Goal: Task Accomplishment & Management: Manage account settings

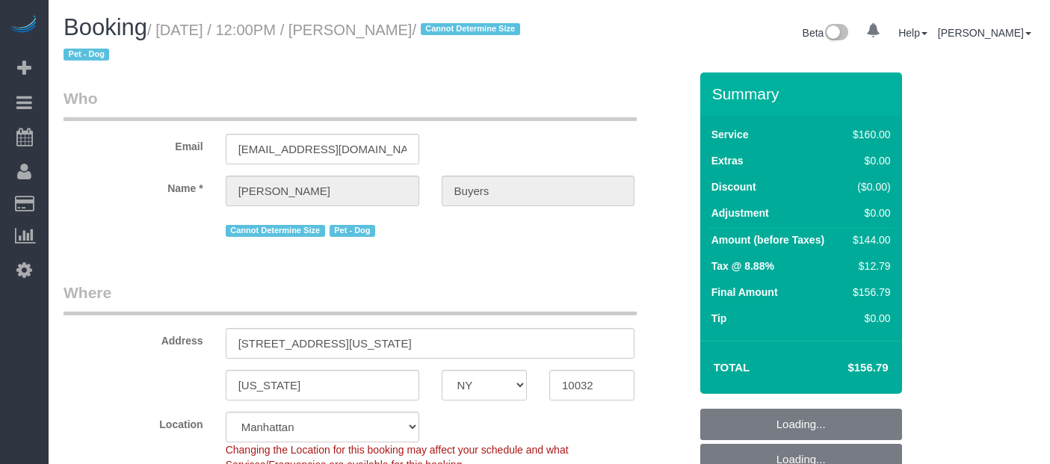
select select "NY"
select select "string:US"
select select "object:1485"
select select "string:stripe-pm_1QlZLV4VGloSiKo7XdppEUXZ"
select select "spot61"
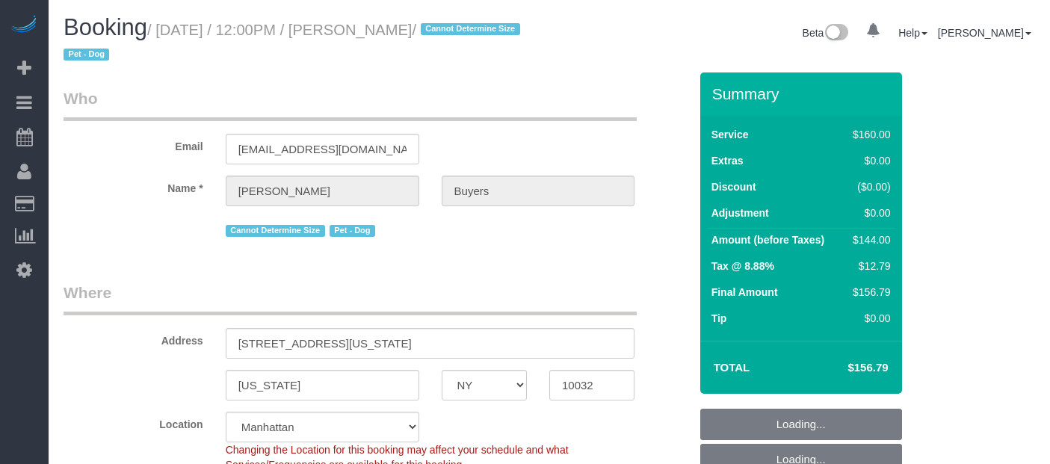
select select "number:60"
select select "number:76"
select select "number:13"
select select "number:5"
select select "object:1489"
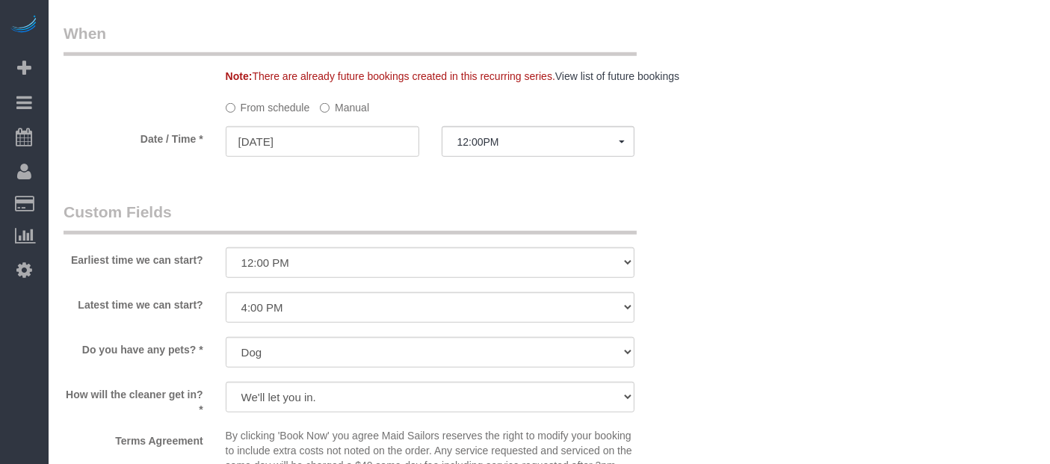
scroll to position [1206, 0]
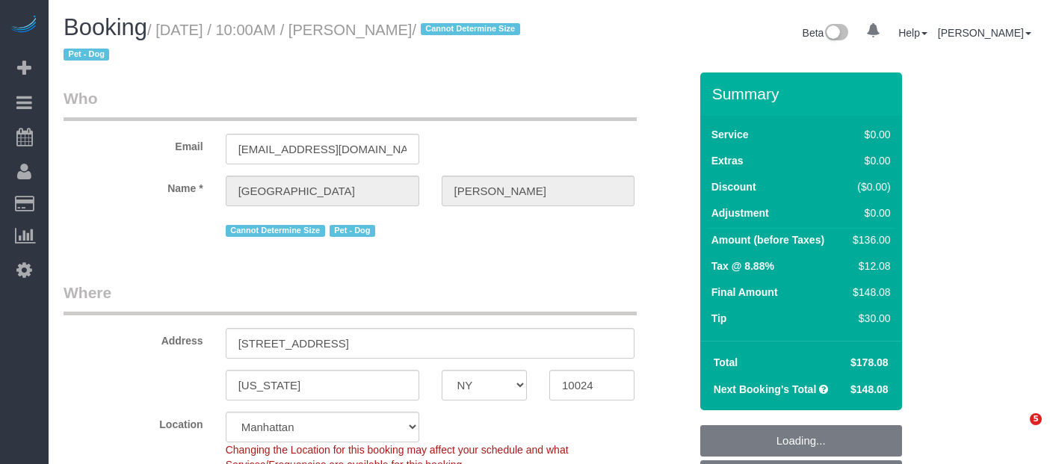
select select "NY"
select select "1"
select select "string:stripe-pm_1S6j8D4VGloSiKo7VK7cd8nT"
select select "spot3"
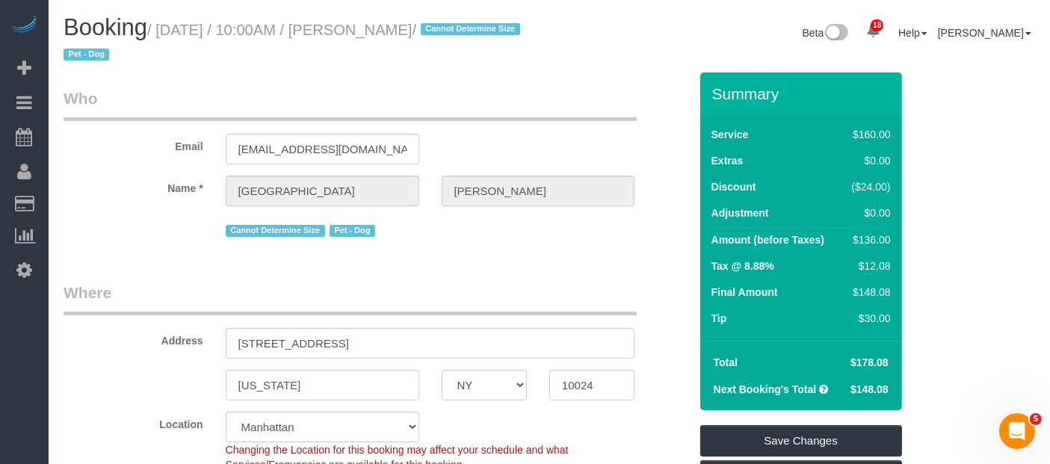
drag, startPoint x: 191, startPoint y: 27, endPoint x: 486, endPoint y: 25, distance: 295.8
click at [486, 25] on small "/ [DATE] / 10:00AM / [PERSON_NAME] / Cannot Determine Size Pet - Dog" at bounding box center [294, 43] width 461 height 42
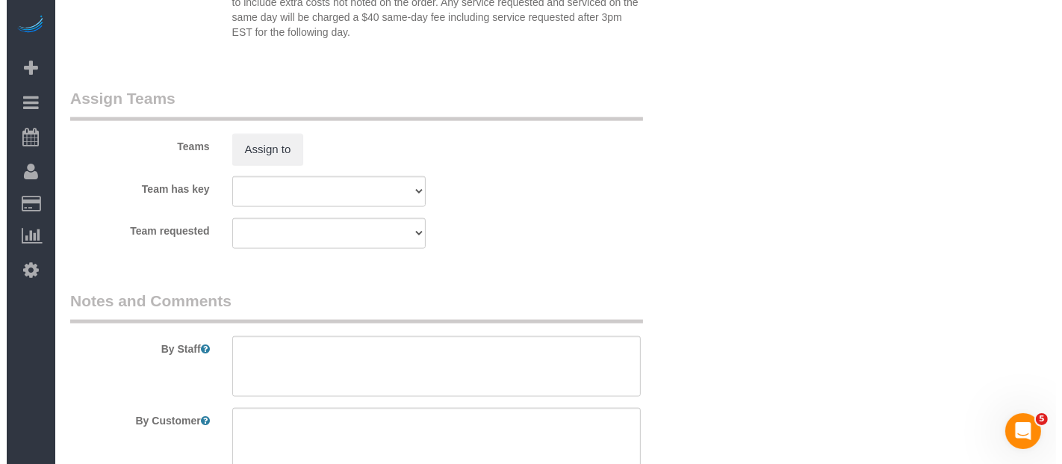
scroll to position [1992, 0]
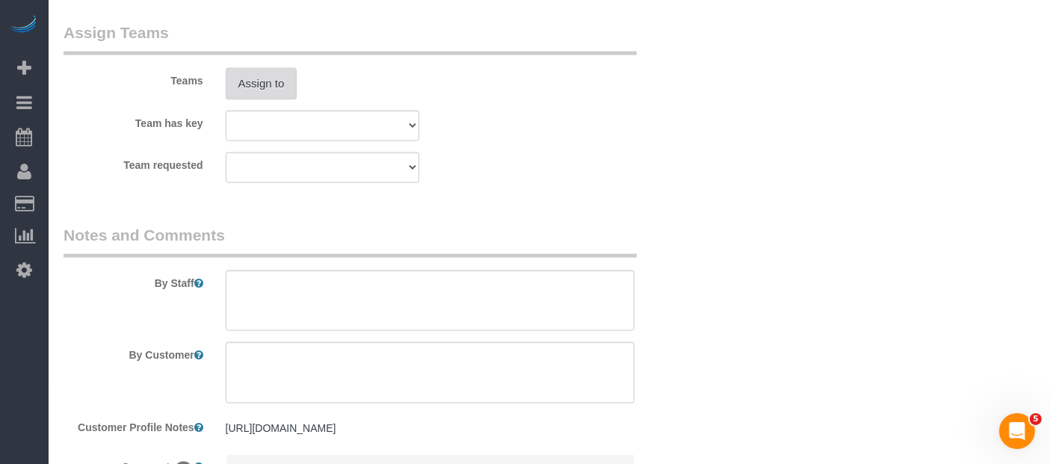
click at [264, 80] on button "Assign to" at bounding box center [262, 83] width 72 height 31
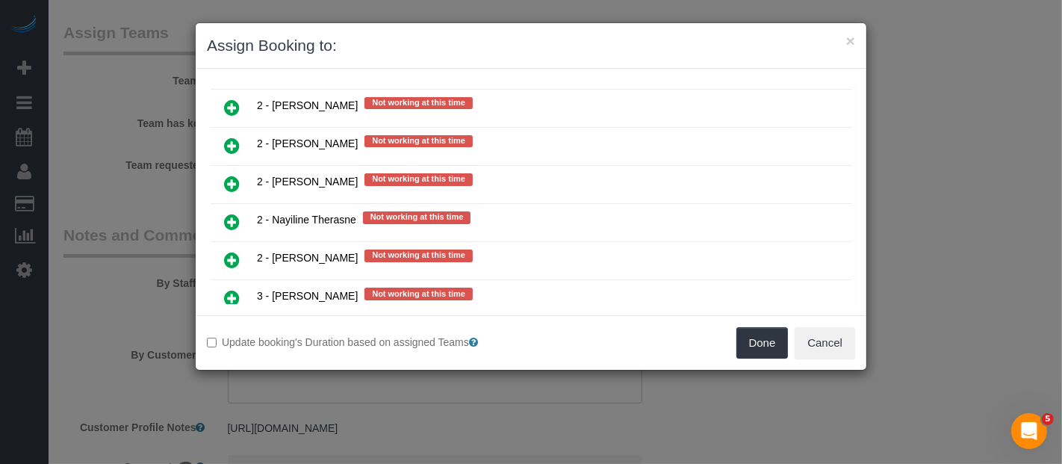
scroll to position [2158, 0]
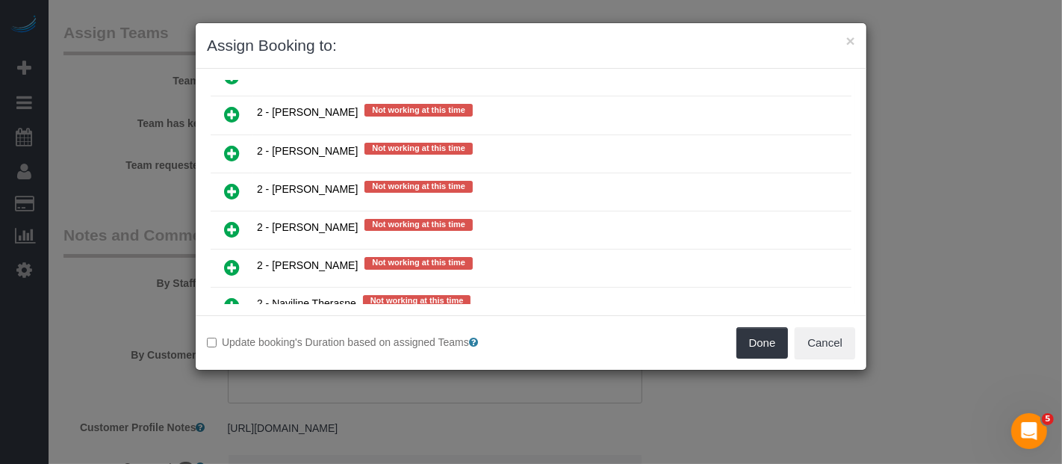
drag, startPoint x: 232, startPoint y: 118, endPoint x: 672, endPoint y: 211, distance: 448.9
click at [234, 220] on icon at bounding box center [232, 229] width 16 height 18
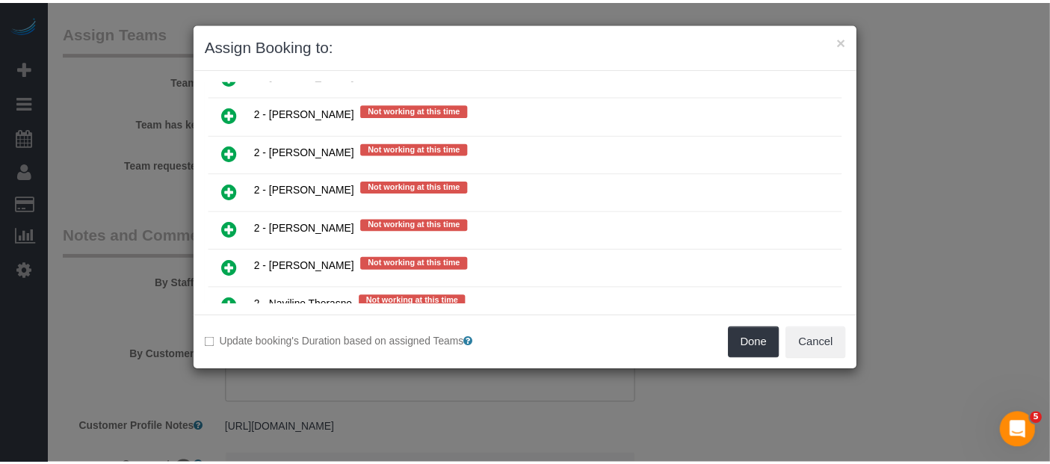
scroll to position [2192, 0]
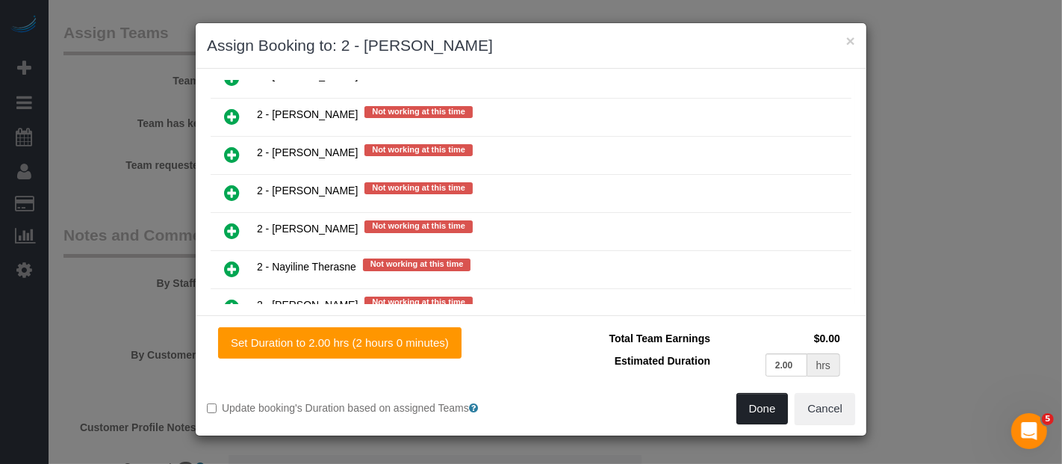
click at [758, 412] on button "Done" at bounding box center [763, 408] width 52 height 31
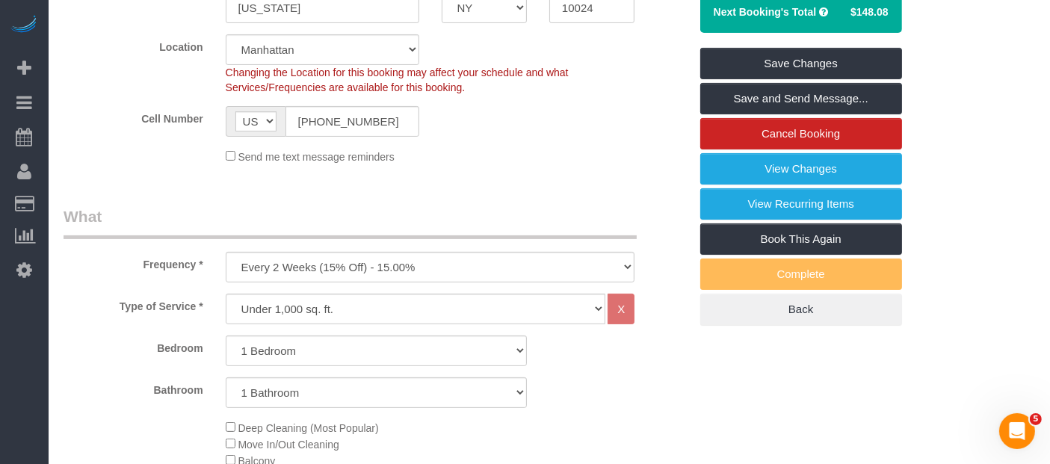
scroll to position [166, 0]
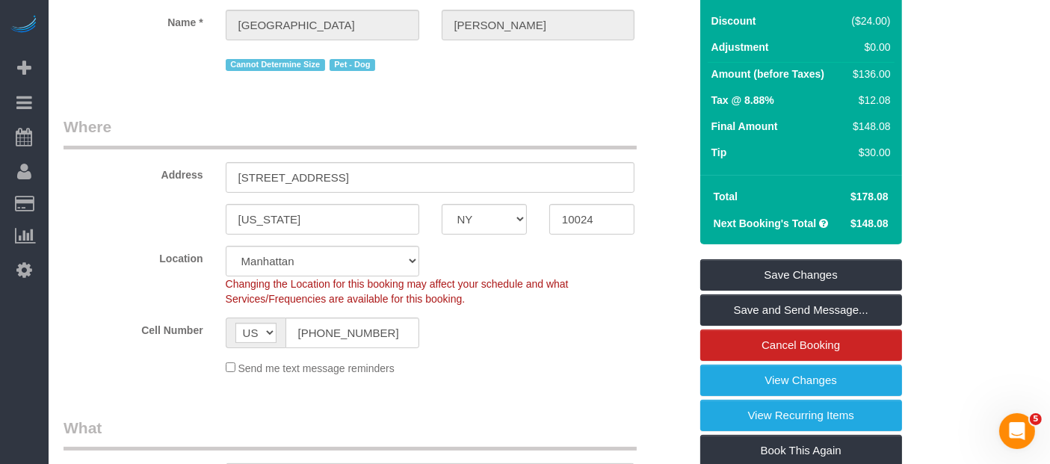
click at [839, 257] on div "Summary Service $160.00 Extras $0.00 Discount ($24.00) Adjustment $0.00 Amount …" at bounding box center [801, 222] width 202 height 630
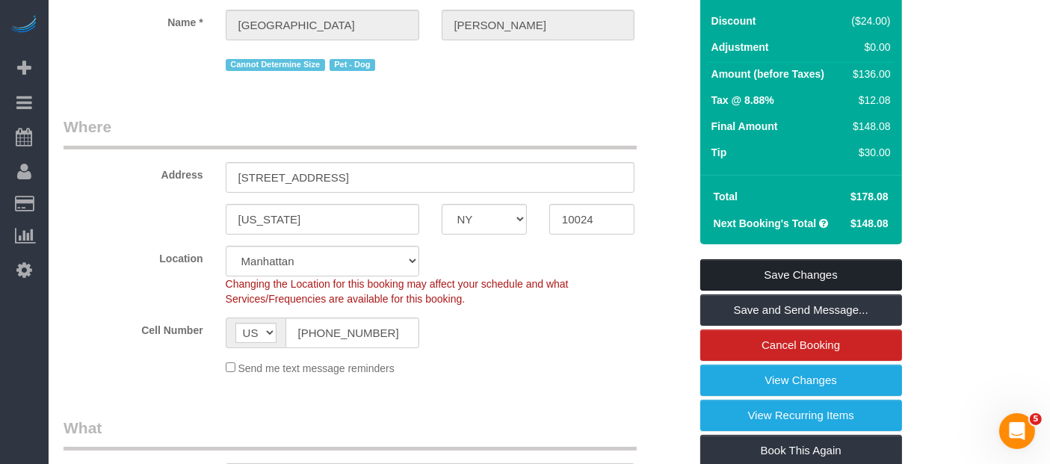
drag, startPoint x: 831, startPoint y: 285, endPoint x: 840, endPoint y: 270, distance: 17.8
click at [832, 285] on link "Save Changes" at bounding box center [801, 274] width 202 height 31
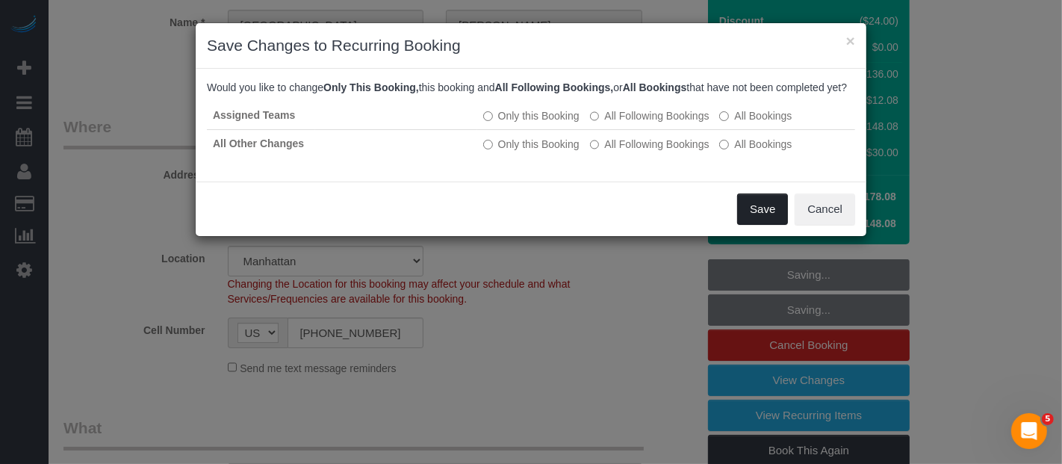
click at [761, 223] on button "Save" at bounding box center [762, 208] width 51 height 31
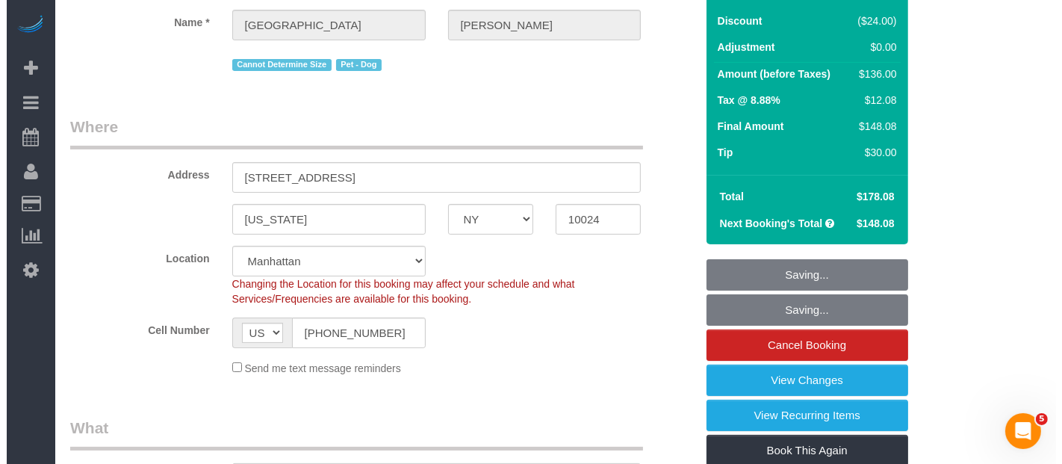
scroll to position [0, 0]
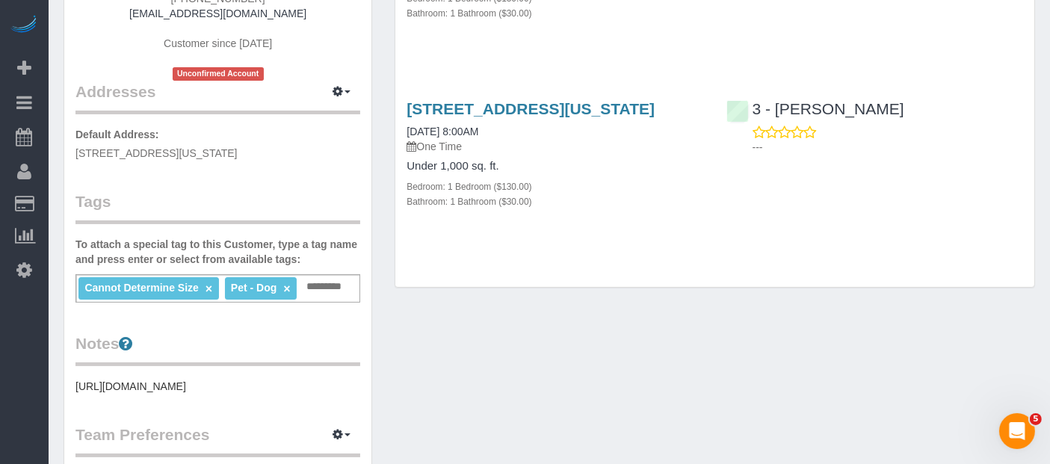
scroll to position [166, 0]
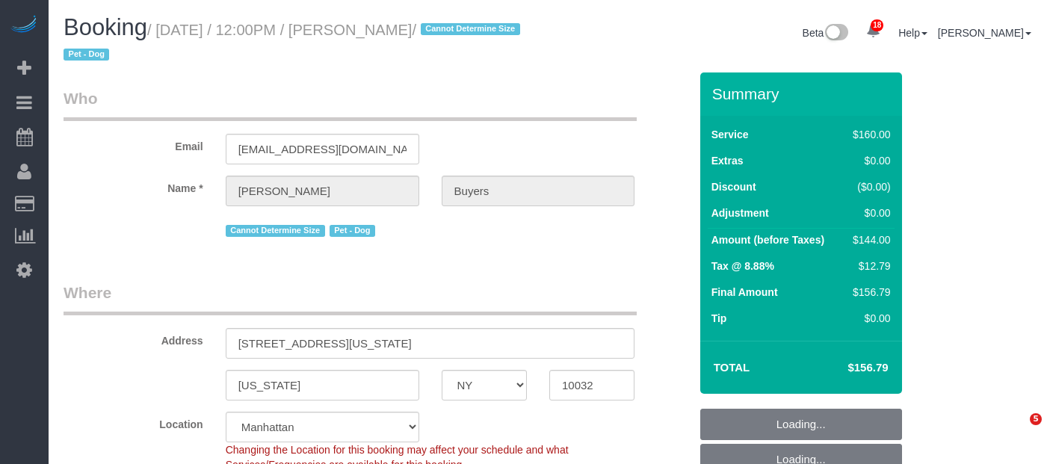
select select "NY"
select select "spot3"
select select "number:60"
select select "number:76"
select select "number:13"
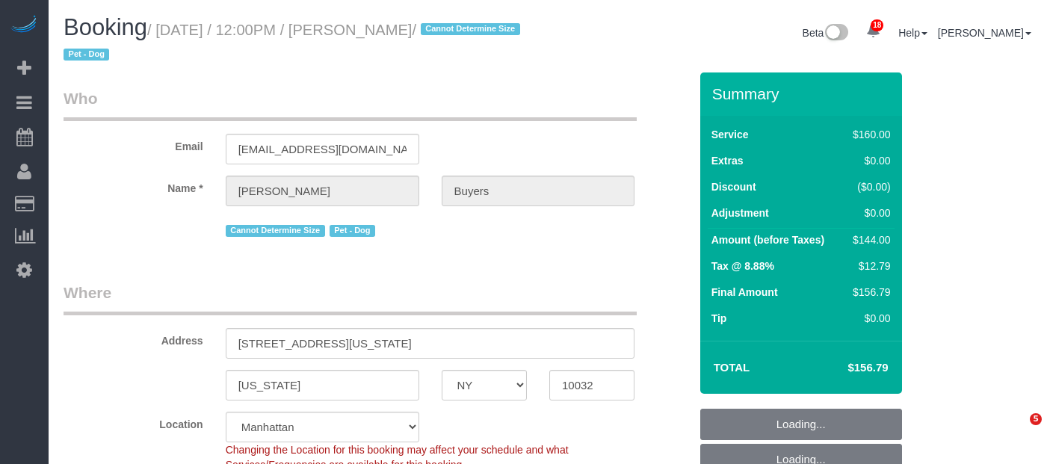
select select "number:5"
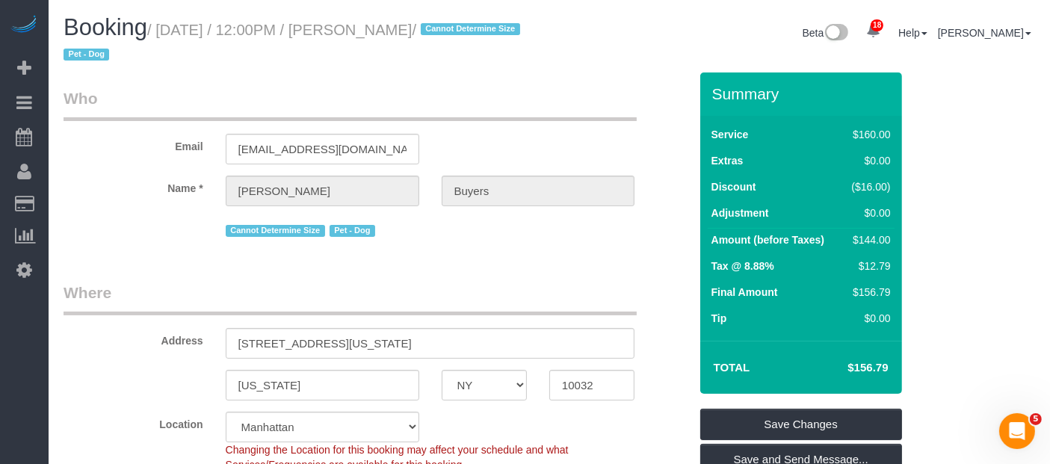
drag, startPoint x: 163, startPoint y: 28, endPoint x: 527, endPoint y: 119, distance: 374.9
click at [503, 36] on small "/ September 14, 2025 / 12:00PM / Samantha Buyers / Cannot Determine Size Pet - …" at bounding box center [294, 43] width 461 height 42
copy small "September 14, 2025 / 12:00PM / Samantha Buyers"
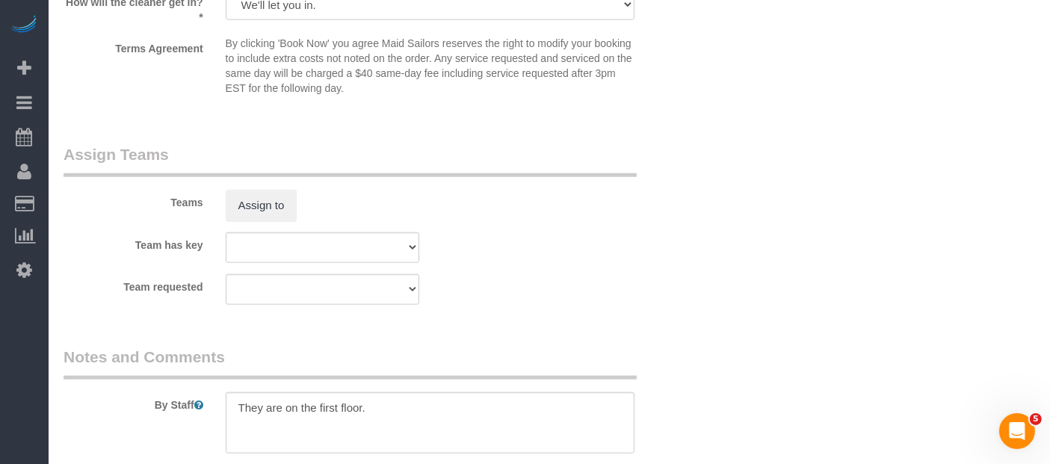
scroll to position [1660, 0]
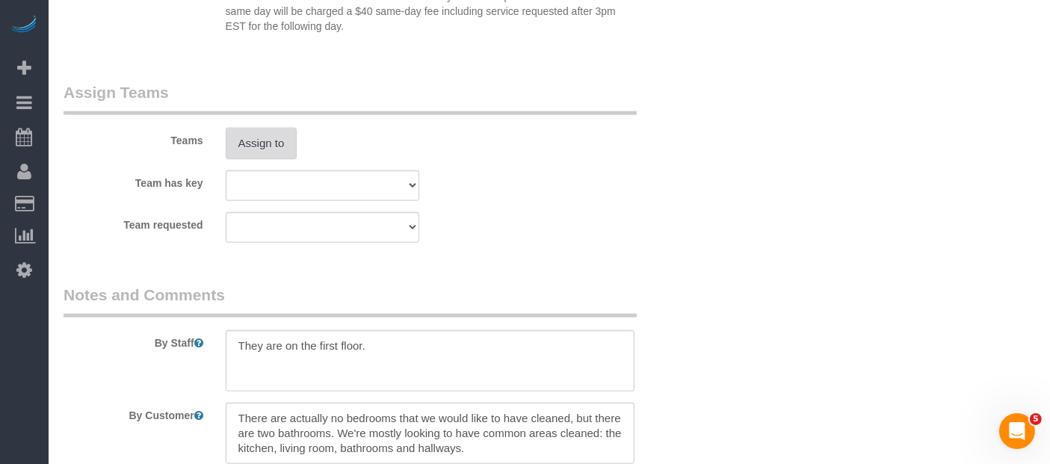
click at [277, 156] on button "Assign to" at bounding box center [262, 143] width 72 height 31
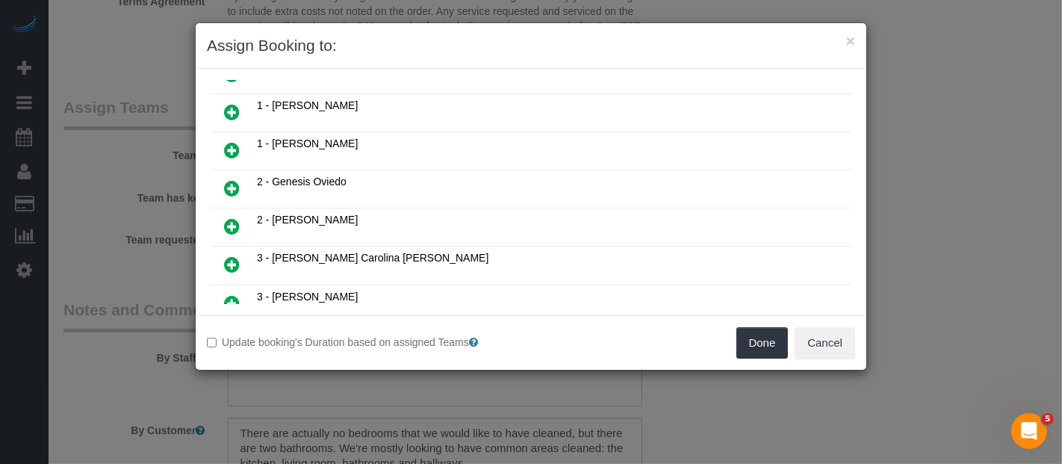
scroll to position [332, 0]
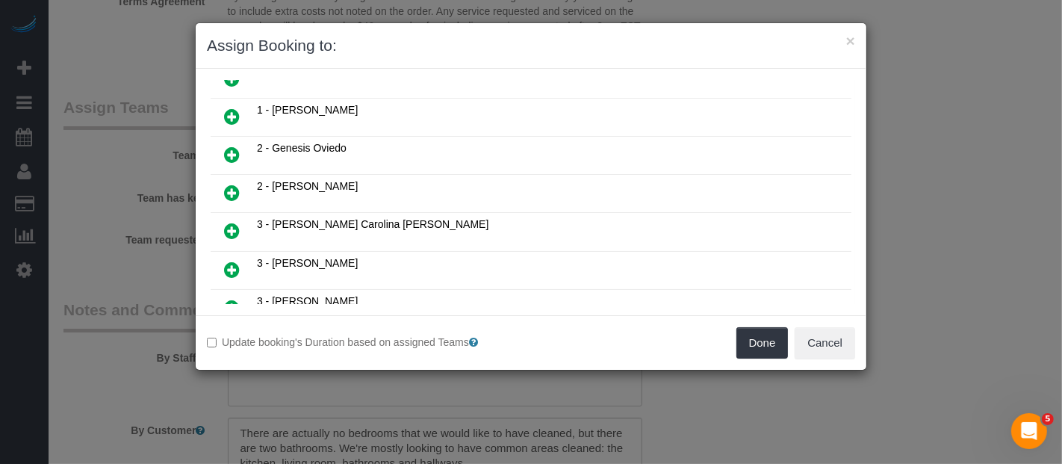
drag, startPoint x: 226, startPoint y: 210, endPoint x: 266, endPoint y: 210, distance: 40.3
click at [226, 222] on icon at bounding box center [232, 231] width 16 height 18
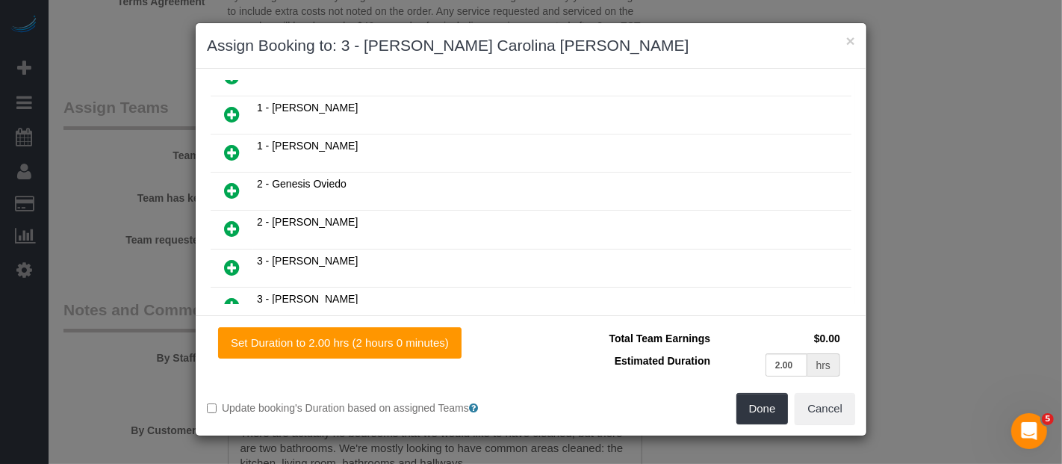
scroll to position [366, 0]
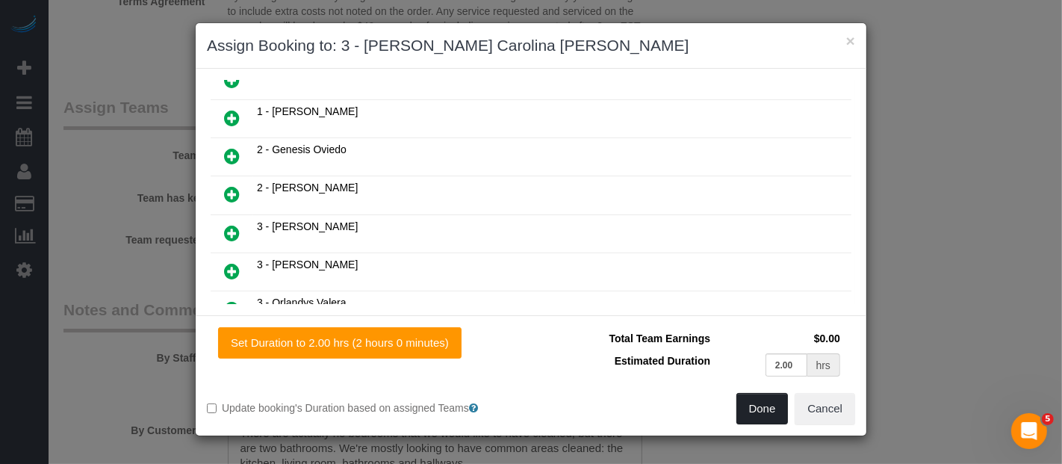
click at [756, 411] on button "Done" at bounding box center [763, 408] width 52 height 31
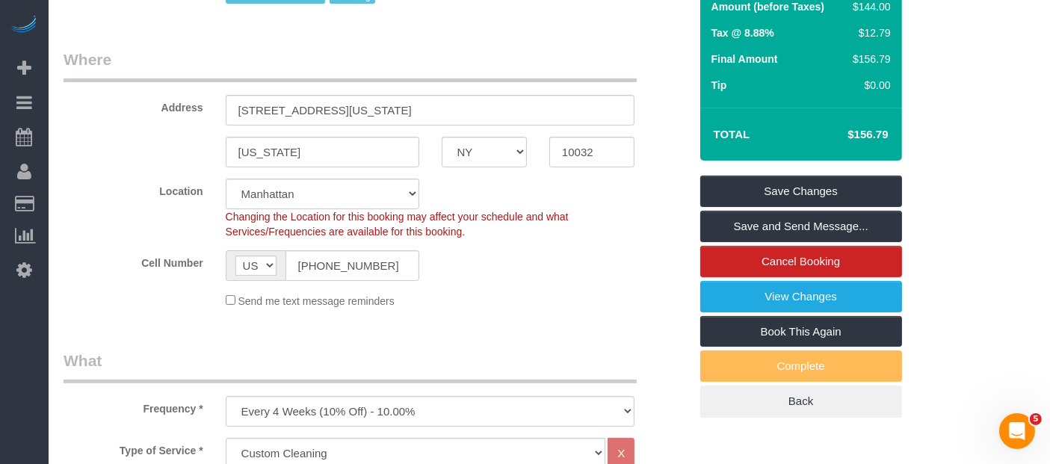
scroll to position [166, 0]
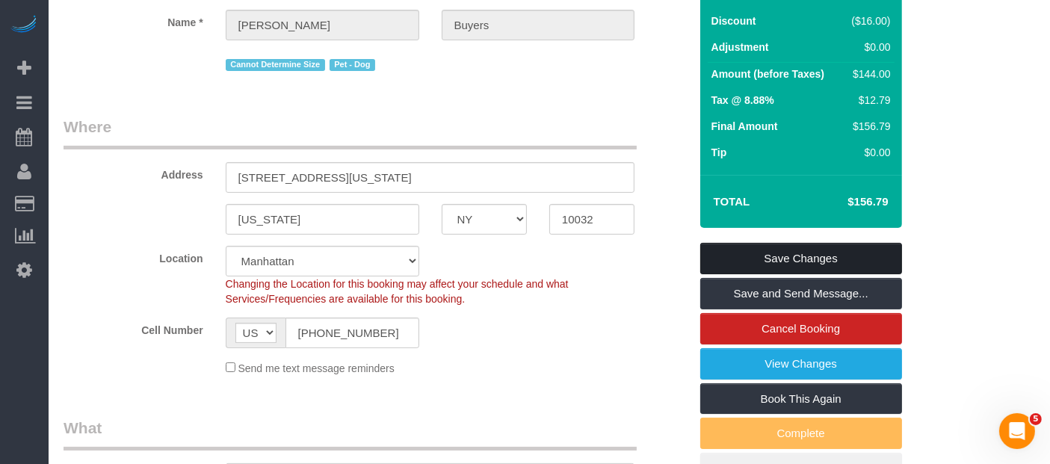
click at [849, 251] on link "Save Changes" at bounding box center [801, 258] width 202 height 31
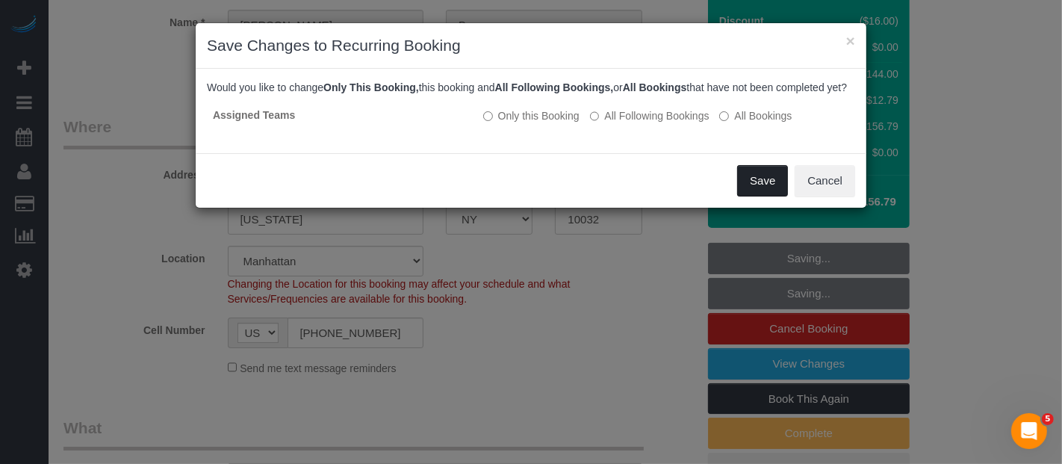
drag, startPoint x: 759, startPoint y: 193, endPoint x: 635, endPoint y: 191, distance: 124.0
click at [759, 193] on button "Save" at bounding box center [762, 180] width 51 height 31
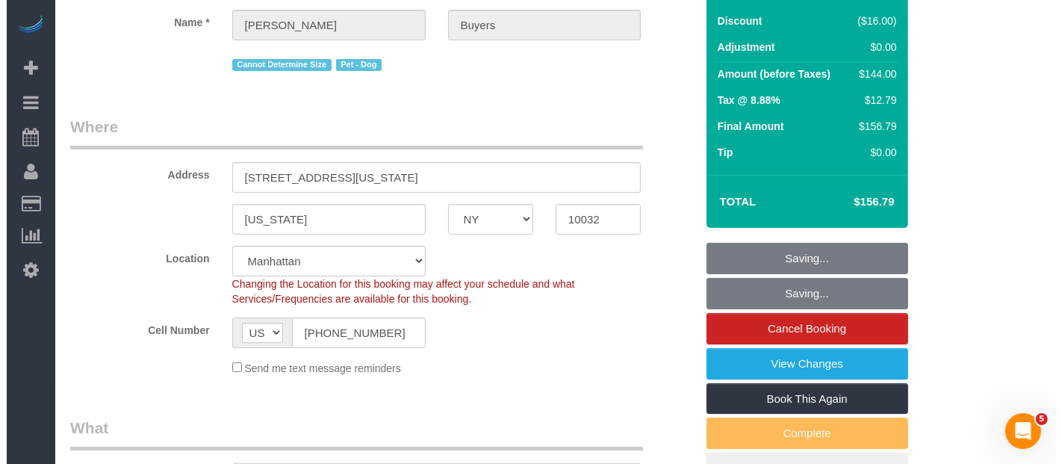
scroll to position [0, 0]
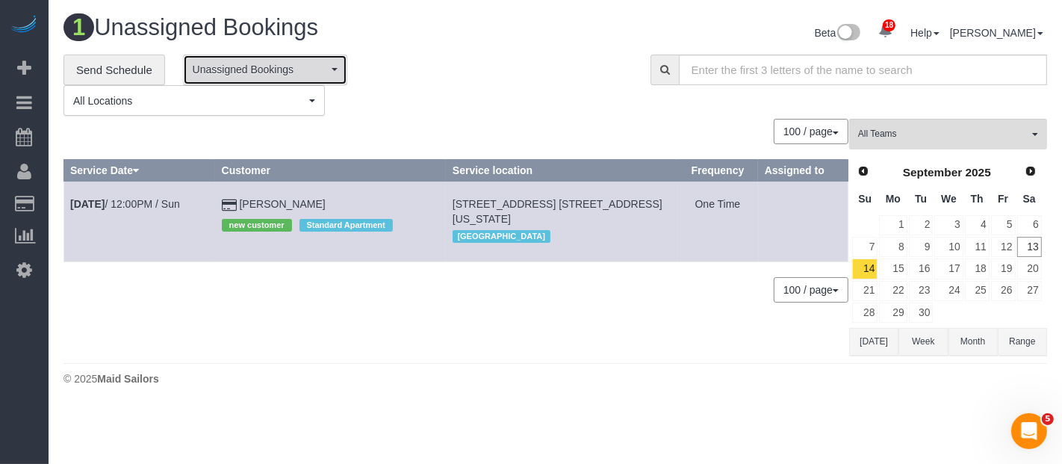
click at [326, 75] on span "Unassigned Bookings" at bounding box center [260, 69] width 135 height 15
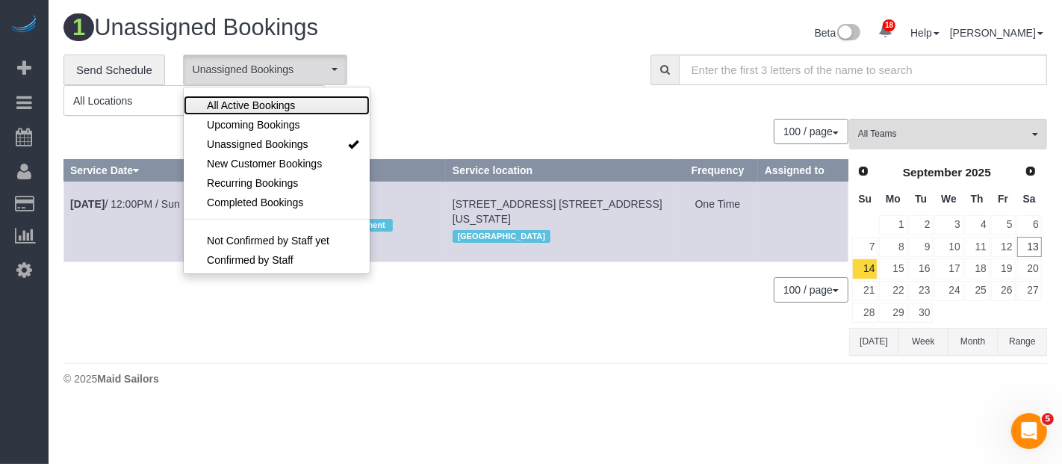
click at [303, 99] on link "All Active Bookings" at bounding box center [277, 105] width 186 height 19
select select "***"
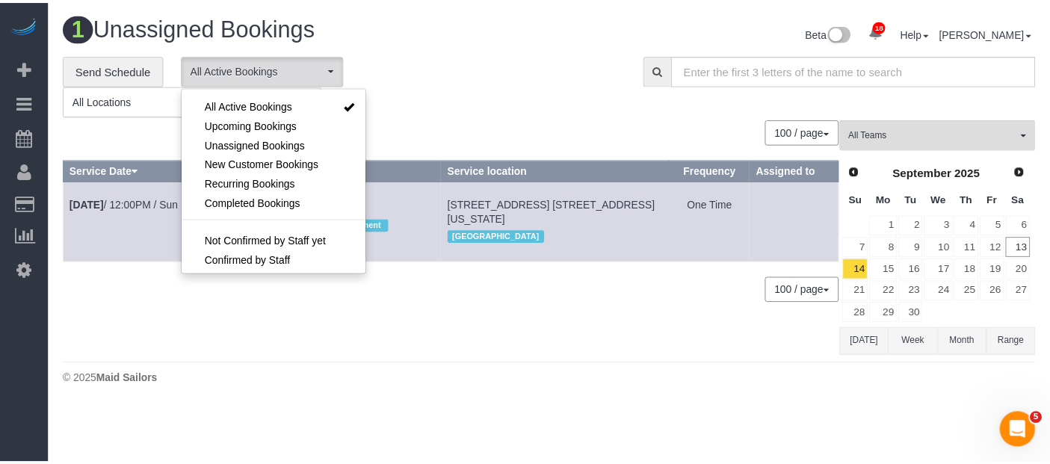
scroll to position [21, 0]
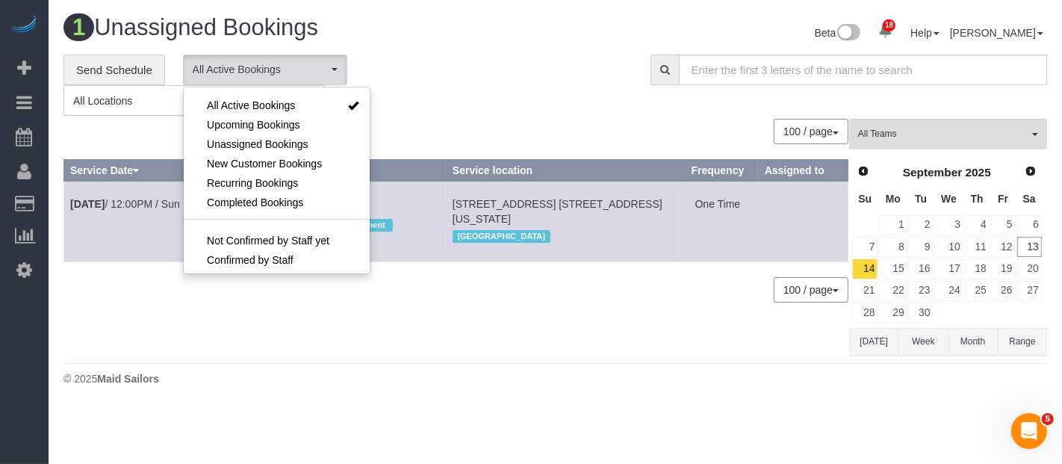
click at [489, 70] on div "**********" at bounding box center [346, 86] width 565 height 62
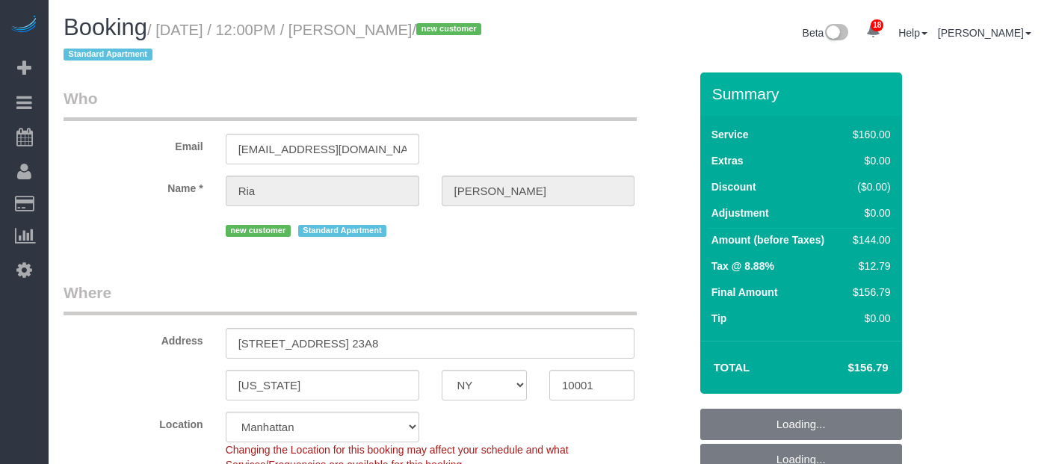
select select "NY"
select select "number:89"
select select "number:90"
select select "number:15"
select select "number:5"
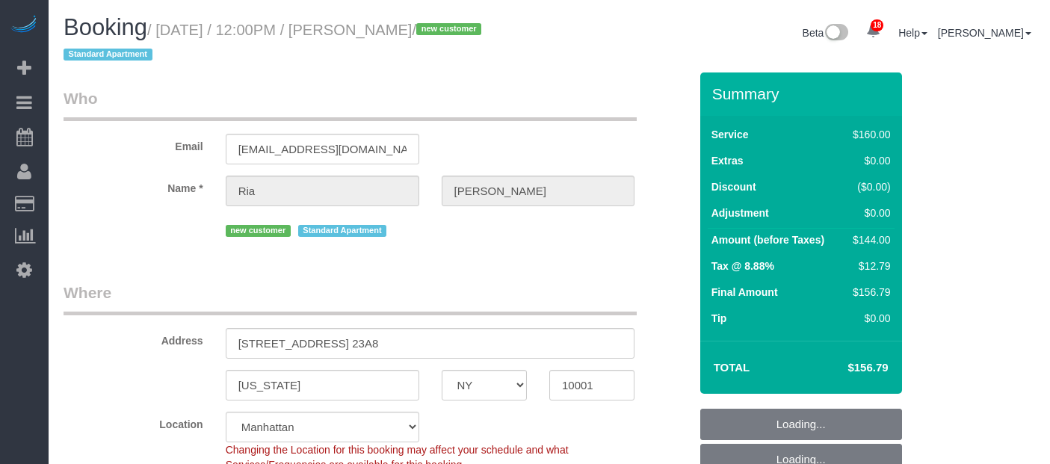
select select "spot61"
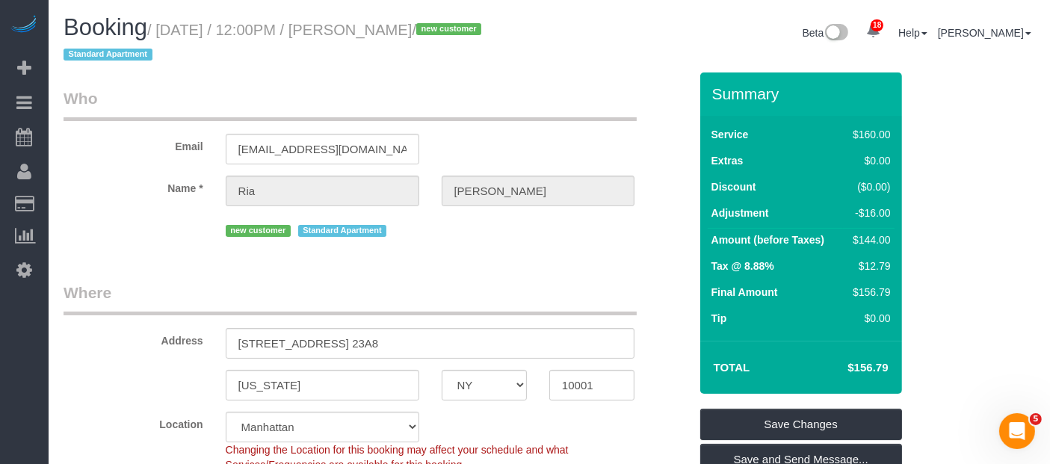
drag, startPoint x: 159, startPoint y: 28, endPoint x: 465, endPoint y: 29, distance: 306.3
click at [465, 29] on small "/ September 14, 2025 / 12:00PM / Ria Sharma / new customer Standard Apartment" at bounding box center [275, 43] width 422 height 42
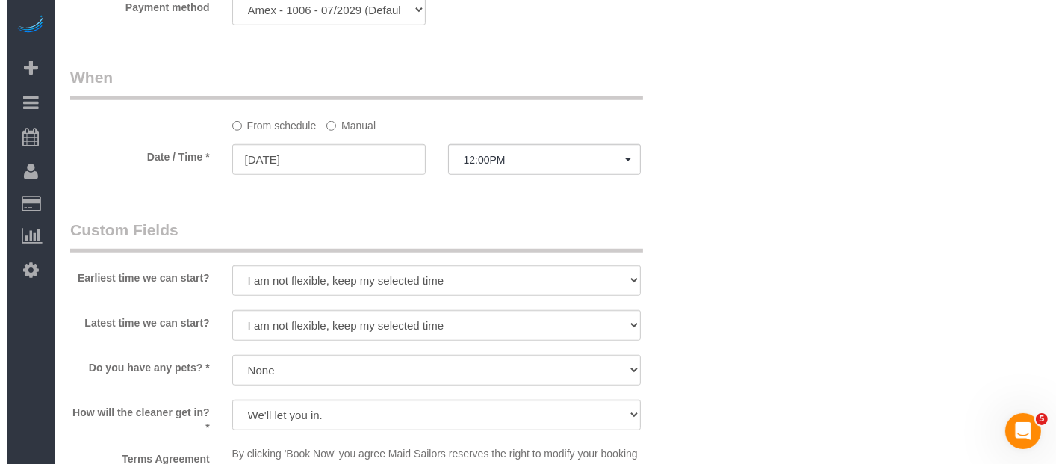
scroll to position [1660, 0]
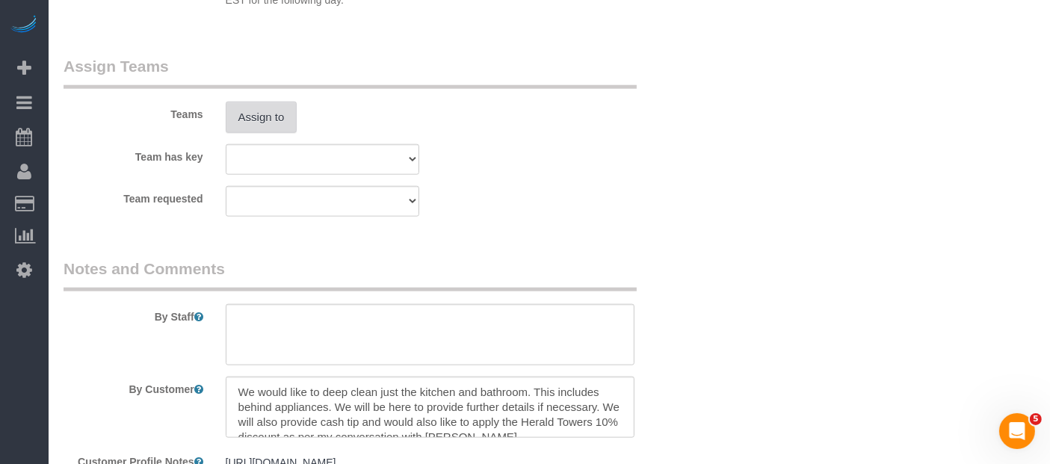
click at [256, 111] on button "Assign to" at bounding box center [262, 117] width 72 height 31
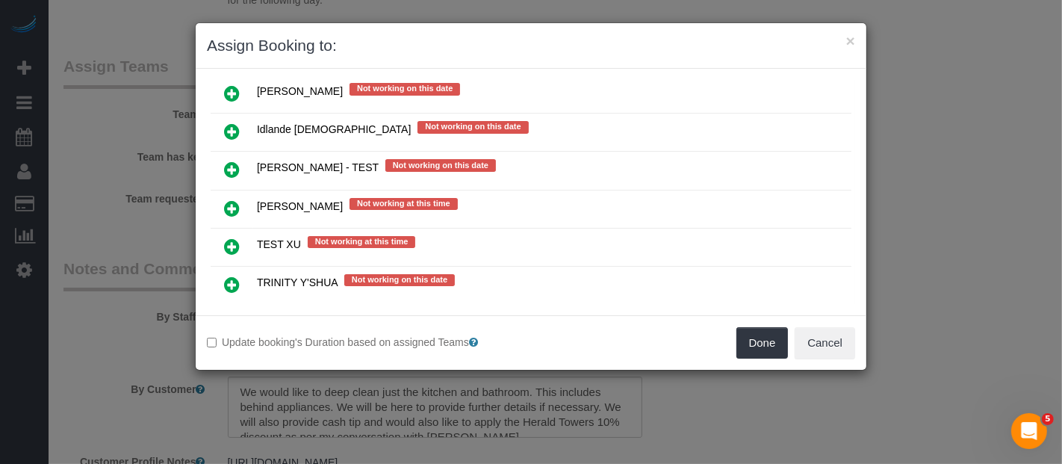
scroll to position [3002, 0]
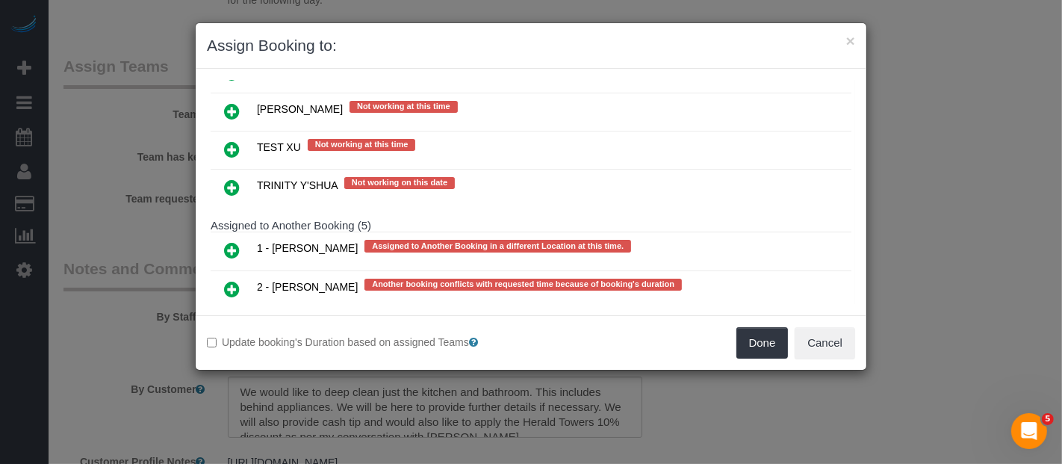
click at [230, 318] on icon at bounding box center [232, 327] width 16 height 18
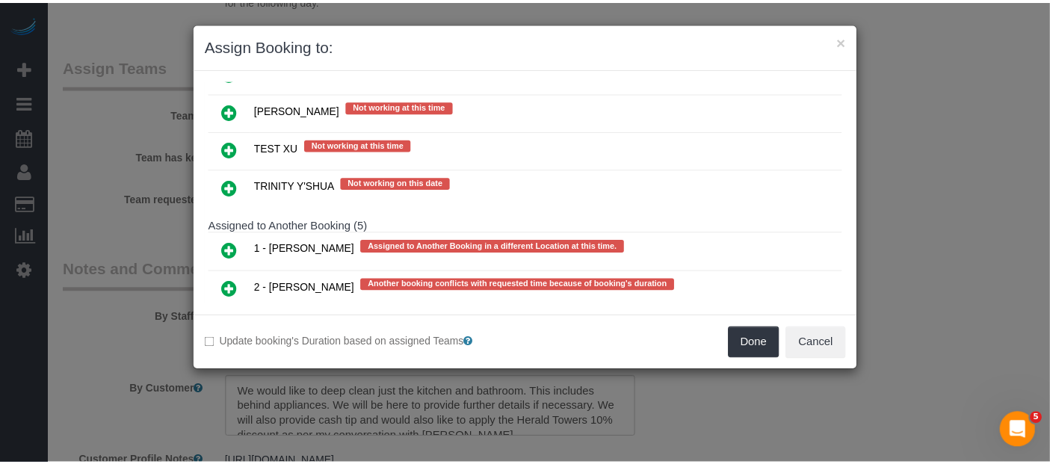
scroll to position [2999, 0]
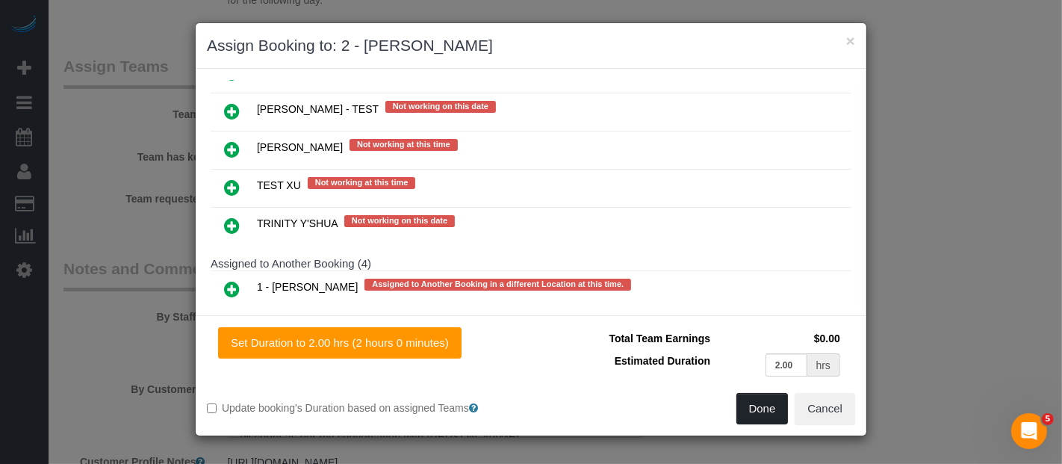
click at [755, 404] on button "Done" at bounding box center [763, 408] width 52 height 31
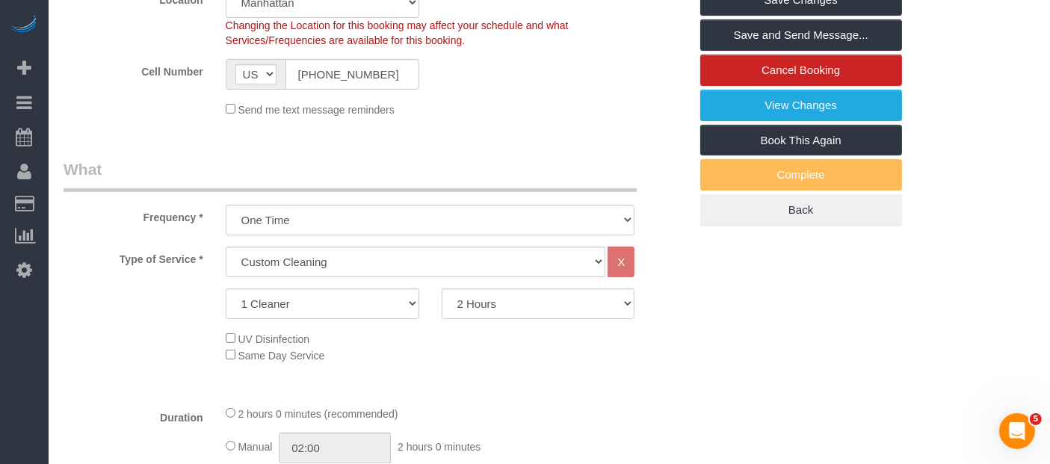
scroll to position [166, 0]
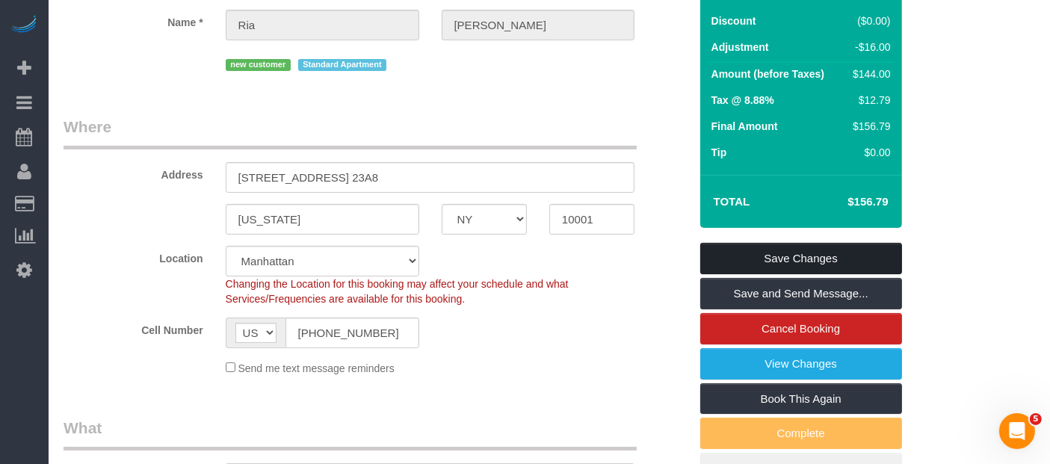
drag, startPoint x: 808, startPoint y: 253, endPoint x: 782, endPoint y: 225, distance: 37.5
click at [808, 253] on link "Save Changes" at bounding box center [801, 258] width 202 height 31
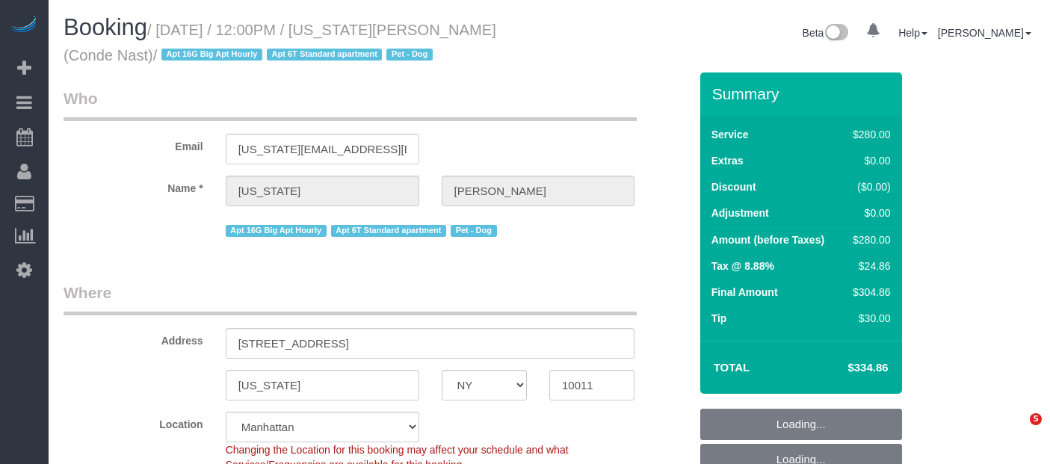
select select "NY"
select select "210"
select select "number:60"
select select "number:73"
select select "number:13"
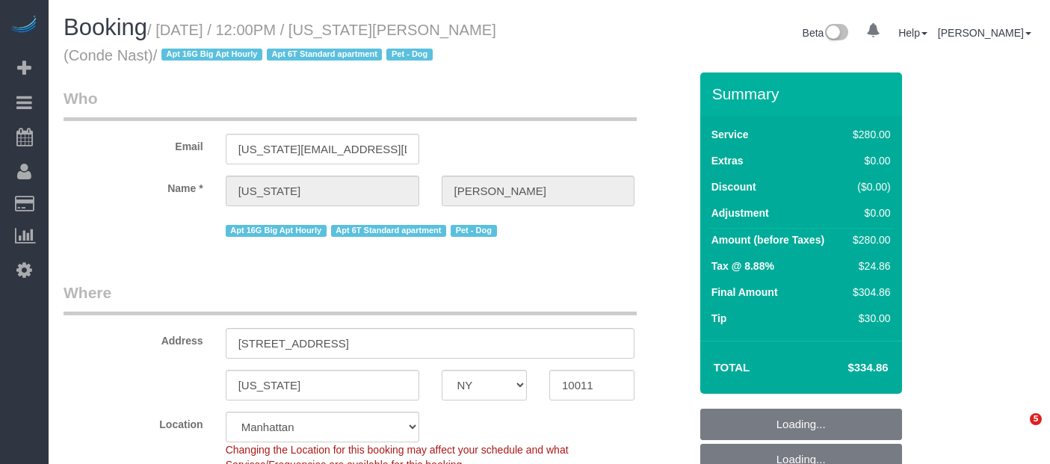
select select "number:6"
select select "object:1450"
select select "spot3"
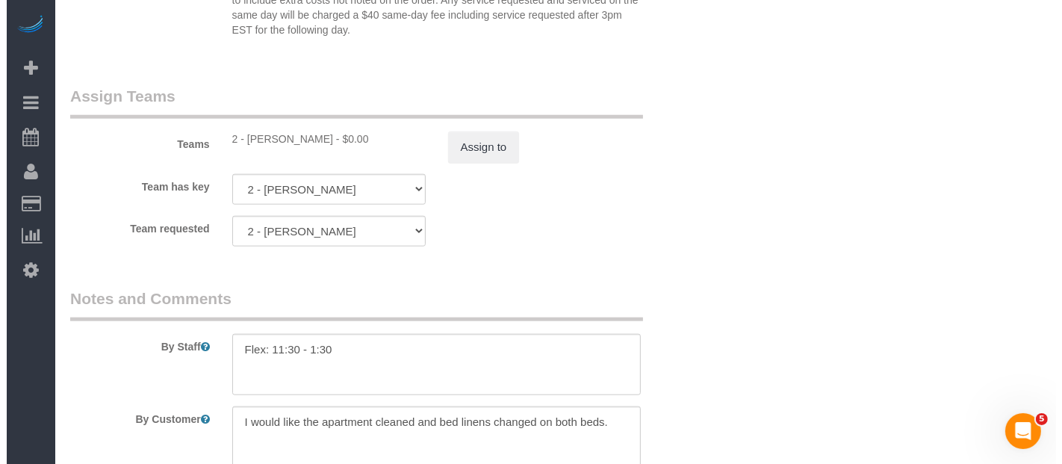
scroll to position [1660, 0]
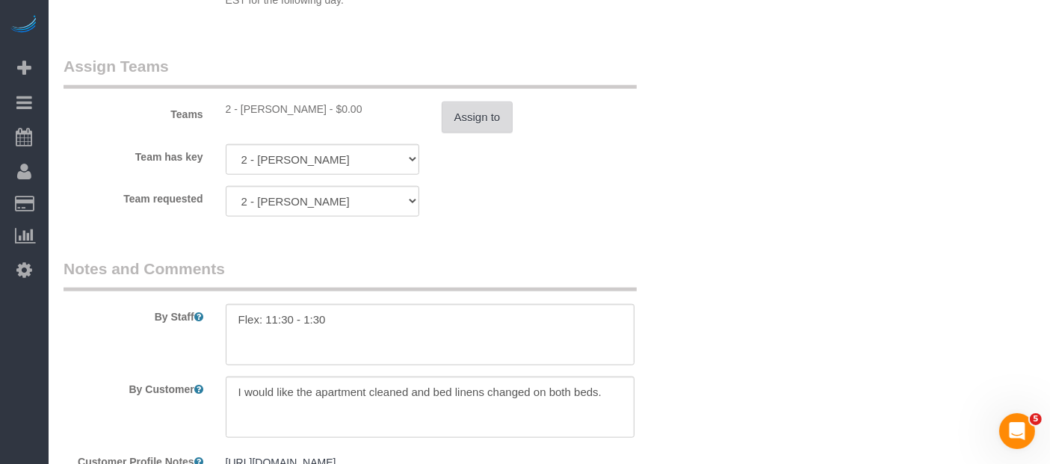
click at [465, 109] on button "Assign to" at bounding box center [478, 117] width 72 height 31
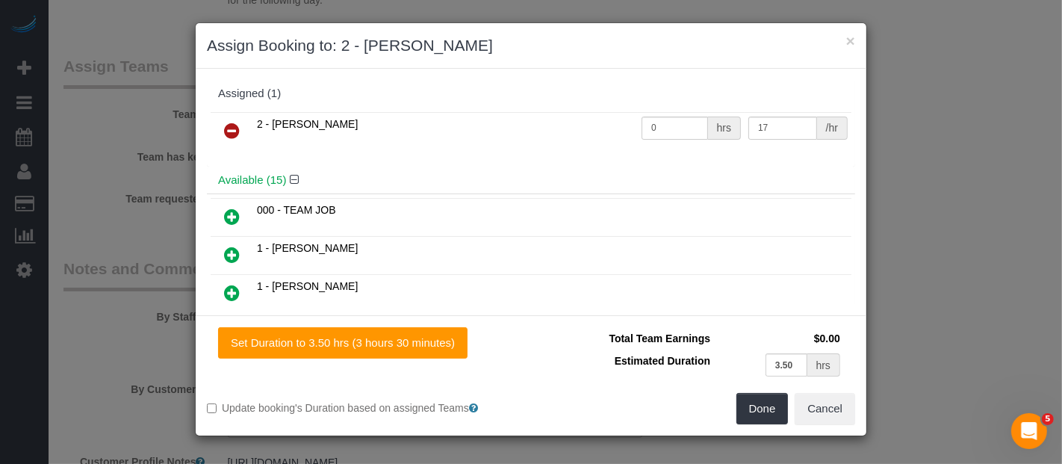
click at [224, 123] on icon at bounding box center [232, 131] width 16 height 18
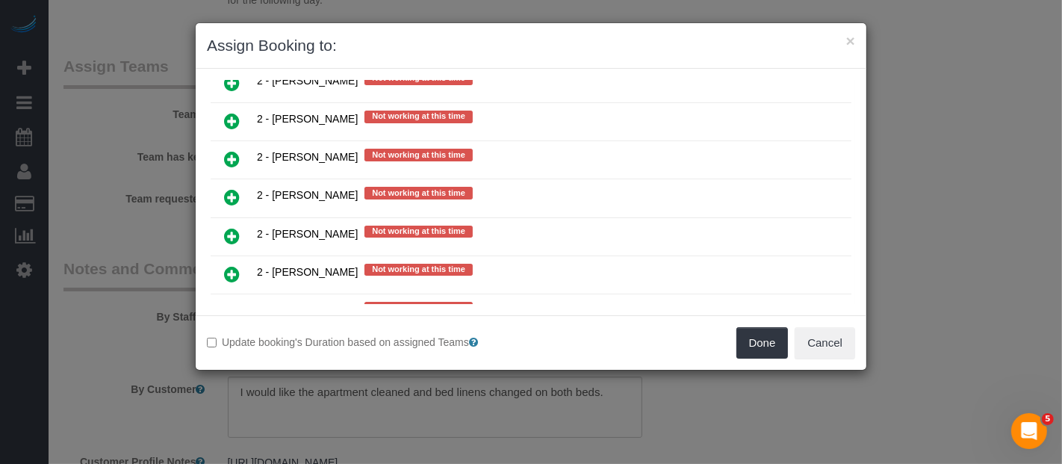
scroll to position [2158, 0]
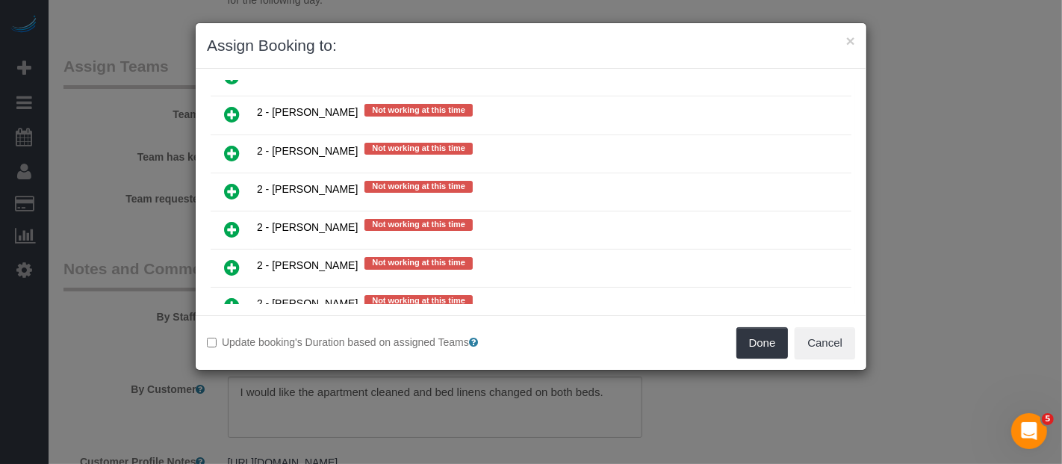
click at [232, 297] on icon at bounding box center [232, 306] width 16 height 18
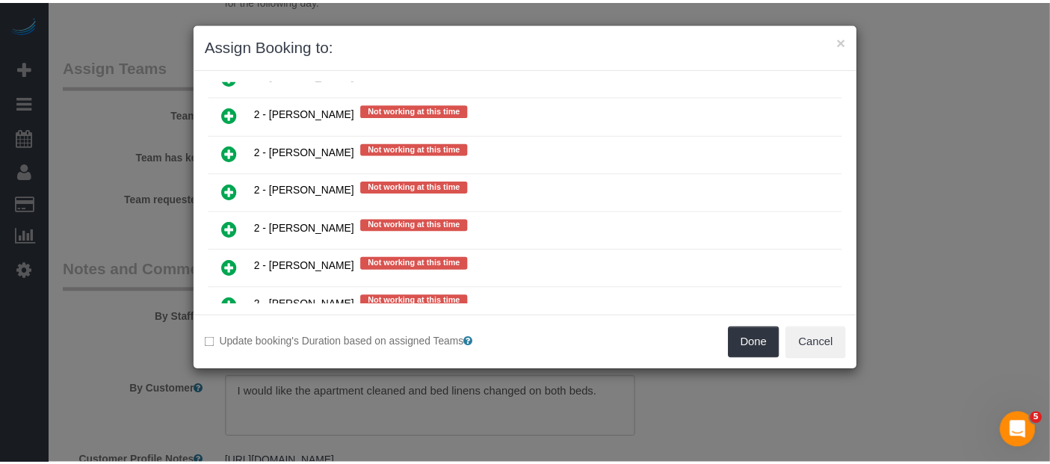
scroll to position [2192, 0]
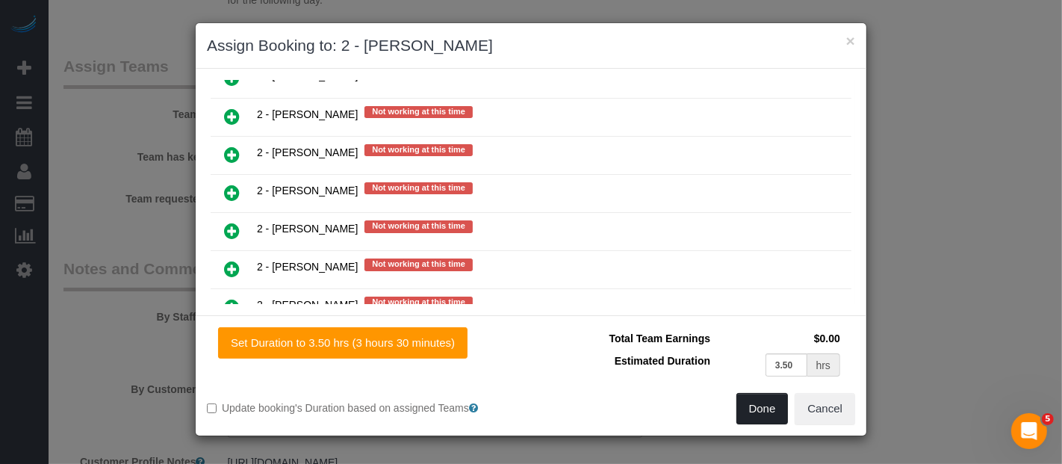
click at [753, 404] on button "Done" at bounding box center [763, 408] width 52 height 31
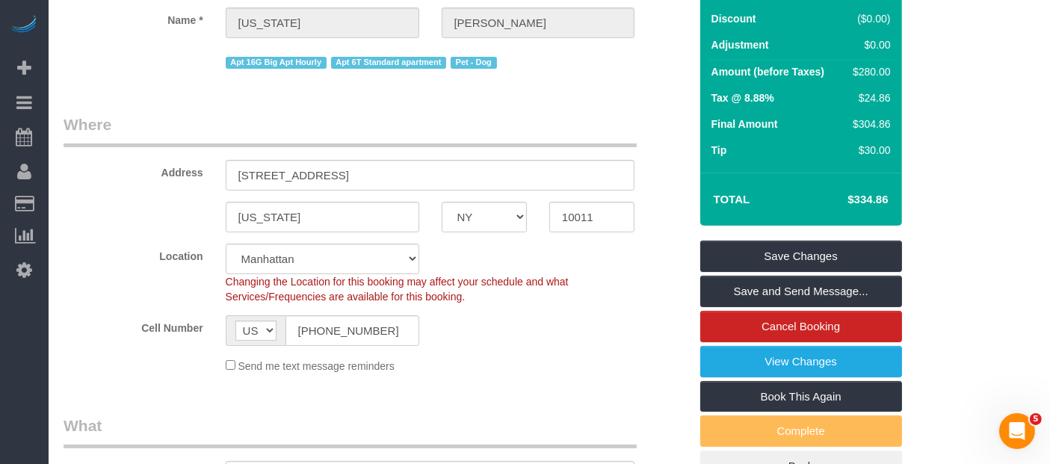
scroll to position [249, 0]
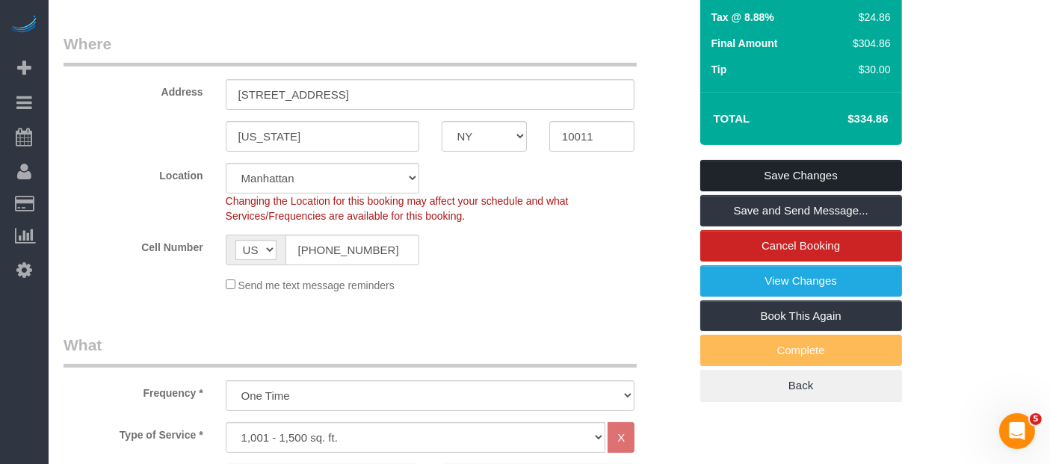
click at [834, 170] on link "Save Changes" at bounding box center [801, 175] width 202 height 31
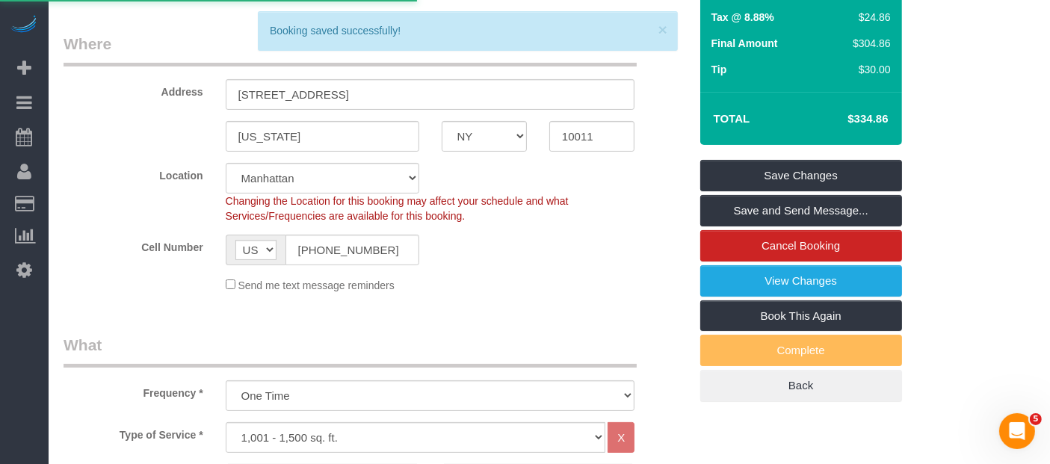
select select "**********"
